Goal: Navigation & Orientation: Find specific page/section

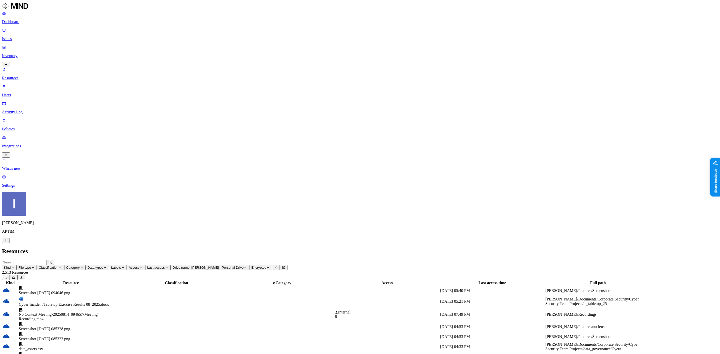
click at [49, 346] on html "Dashboard Issues Inventory Resources Users Activity Log Policies Integrations W…" at bounding box center [360, 307] width 720 height 614
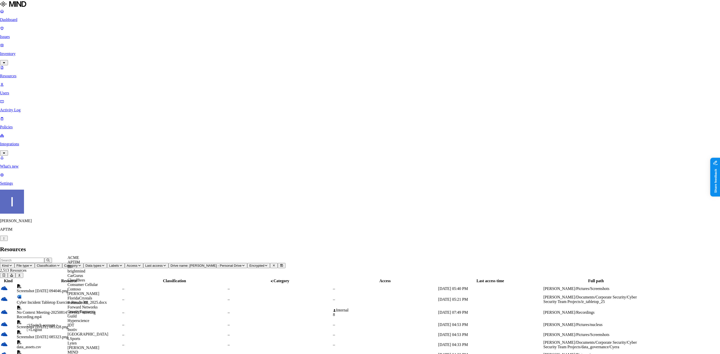
scroll to position [194, 0]
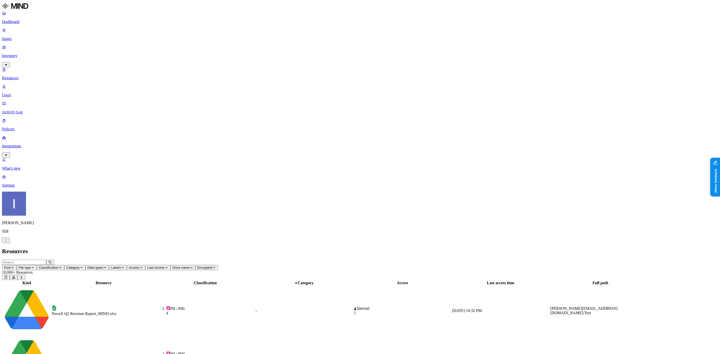
click at [38, 20] on p "Dashboard" at bounding box center [360, 22] width 716 height 5
